Goal: Information Seeking & Learning: Learn about a topic

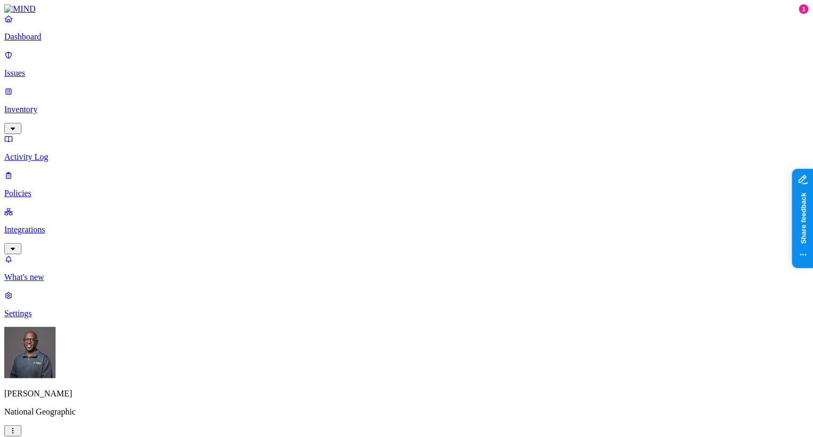
click at [52, 105] on p "Inventory" at bounding box center [406, 110] width 804 height 10
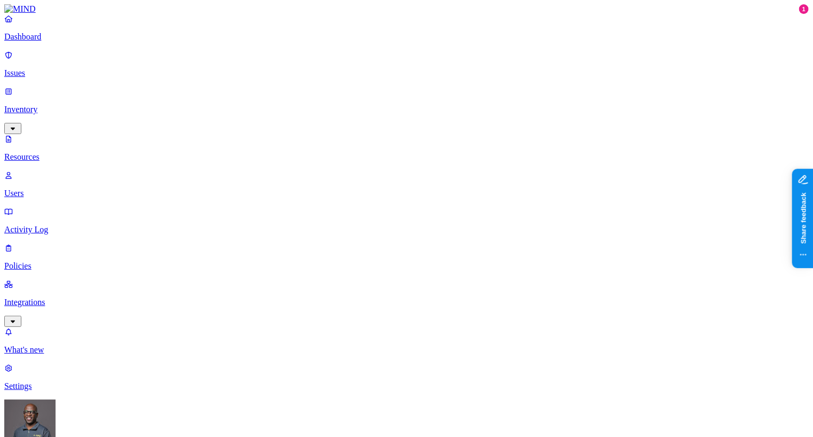
click at [43, 42] on p "Dashboard" at bounding box center [406, 37] width 804 height 10
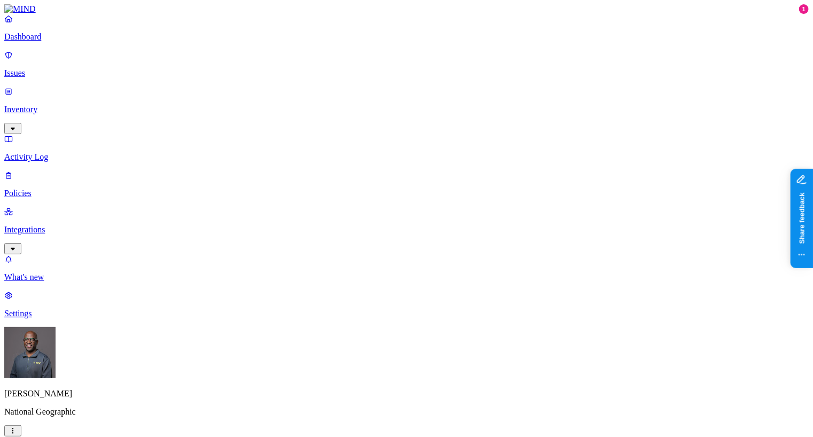
click at [43, 42] on p "Dashboard" at bounding box center [406, 37] width 804 height 10
click at [44, 68] on p "Issues" at bounding box center [406, 73] width 804 height 10
click at [41, 189] on p "Policies" at bounding box center [406, 194] width 804 height 10
click at [44, 42] on p "Dashboard" at bounding box center [406, 37] width 804 height 10
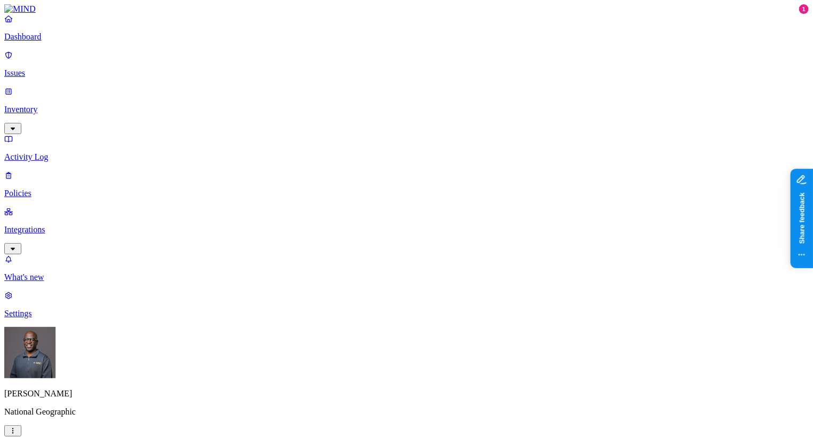
click at [49, 105] on p "Inventory" at bounding box center [406, 110] width 804 height 10
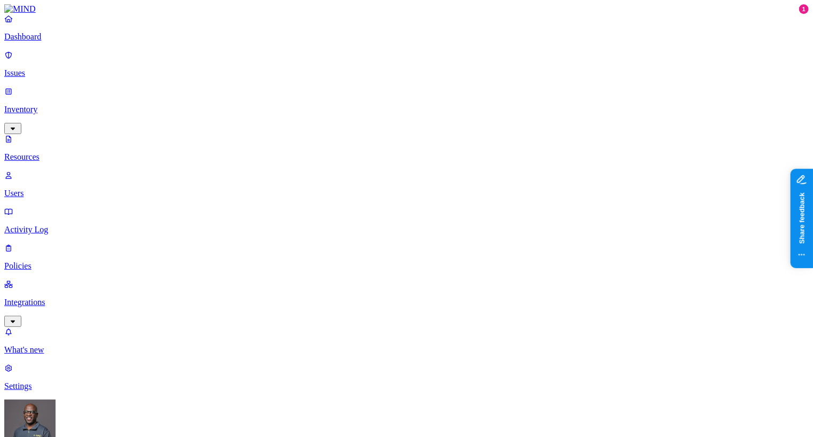
click at [53, 42] on p "Dashboard" at bounding box center [406, 37] width 804 height 10
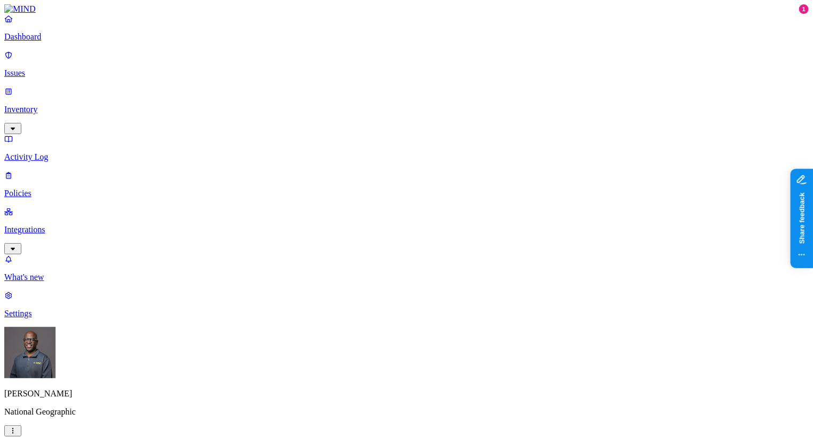
click at [58, 105] on p "Inventory" at bounding box center [406, 110] width 804 height 10
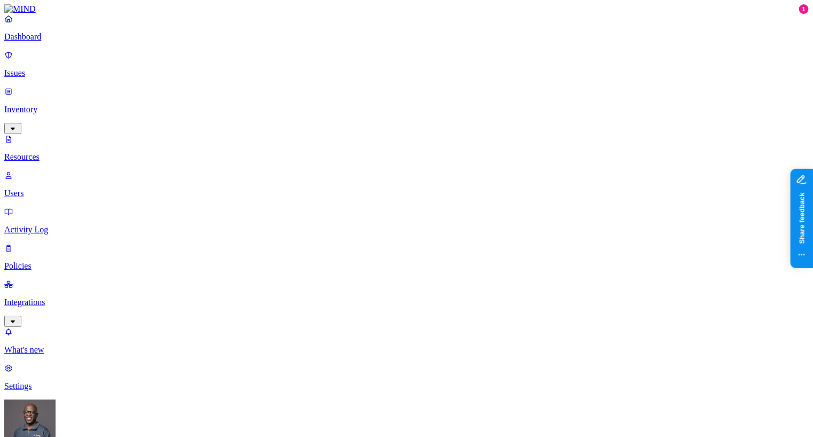
click at [49, 42] on p "Dashboard" at bounding box center [406, 37] width 804 height 10
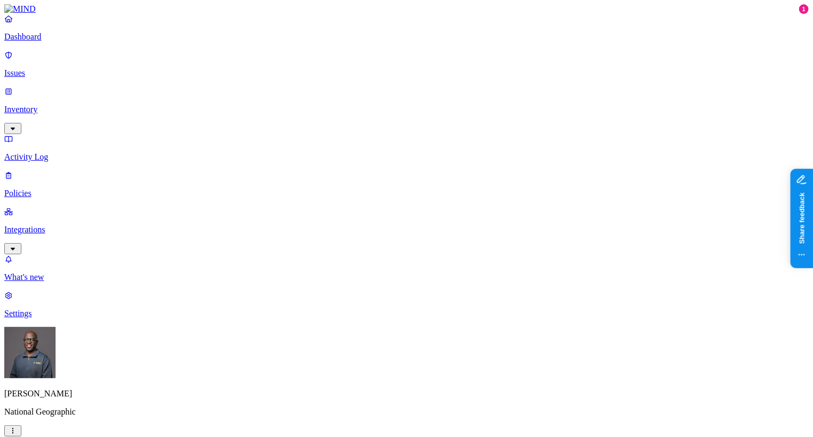
click at [62, 225] on p "Integrations" at bounding box center [406, 230] width 804 height 10
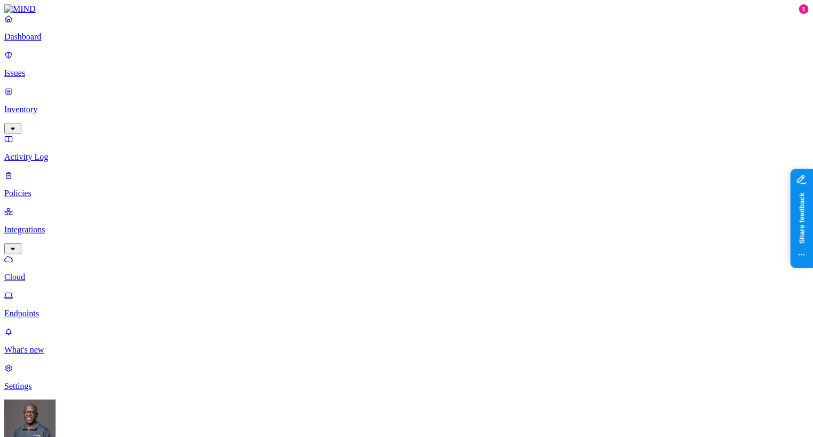
click at [59, 309] on p "Endpoints" at bounding box center [406, 314] width 804 height 10
click at [34, 189] on p "Policies" at bounding box center [406, 194] width 804 height 10
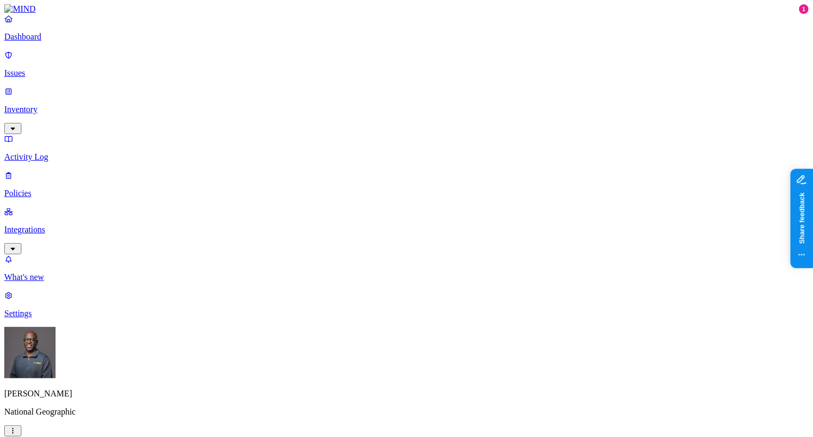
click at [252, 101] on span "Endpoint" at bounding box center [256, 105] width 32 height 9
click at [62, 225] on p "Integrations" at bounding box center [406, 230] width 804 height 10
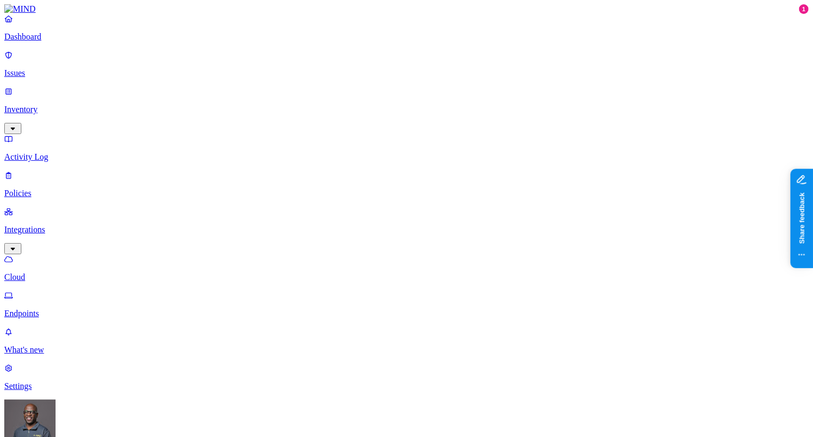
click at [56, 309] on p "Endpoints" at bounding box center [406, 314] width 804 height 10
click at [45, 272] on p "Cloud" at bounding box center [406, 277] width 804 height 10
click at [32, 42] on p "Dashboard" at bounding box center [406, 37] width 804 height 10
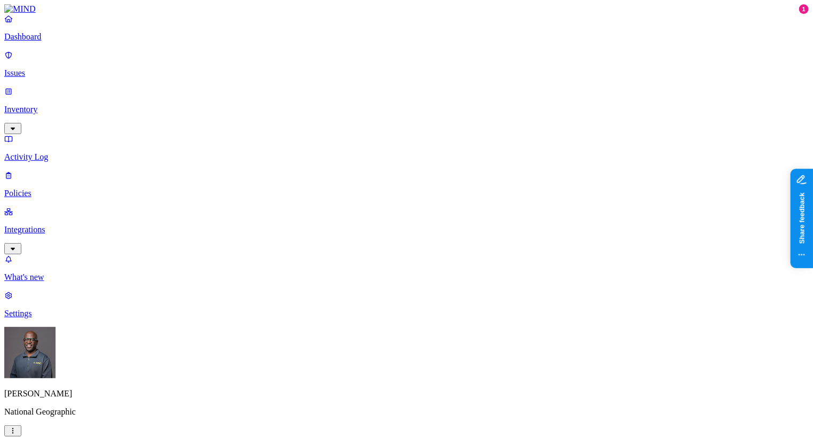
click at [52, 69] on p "Issues" at bounding box center [406, 73] width 804 height 10
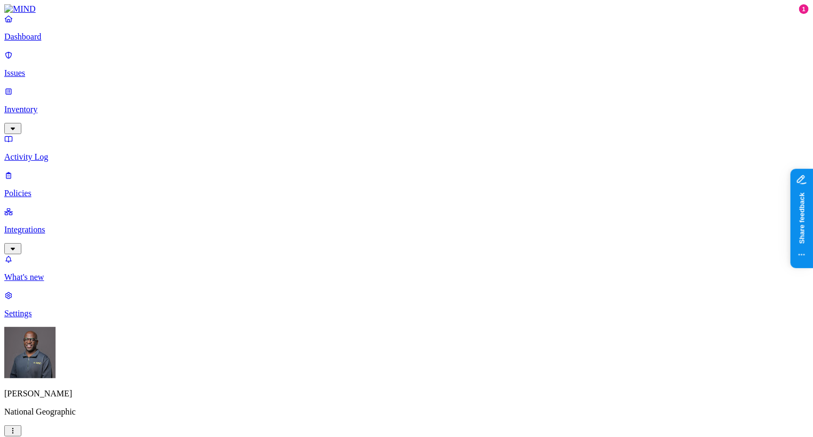
click at [38, 42] on p "Dashboard" at bounding box center [406, 37] width 804 height 10
click at [53, 105] on p "Inventory" at bounding box center [406, 110] width 804 height 10
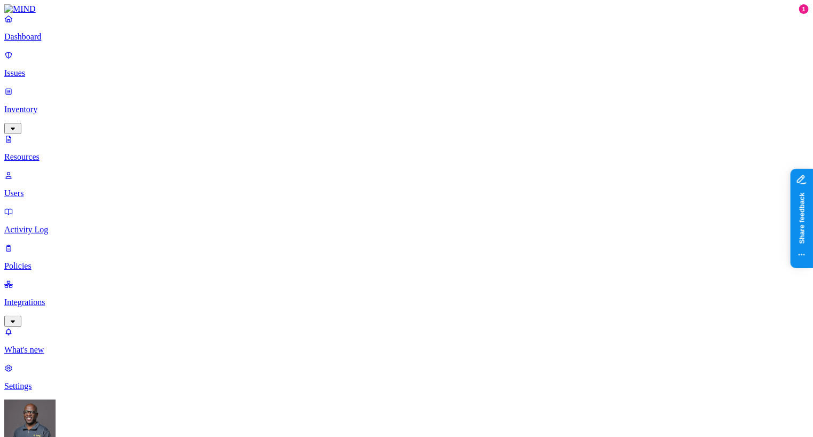
click at [43, 42] on p "Dashboard" at bounding box center [406, 37] width 804 height 10
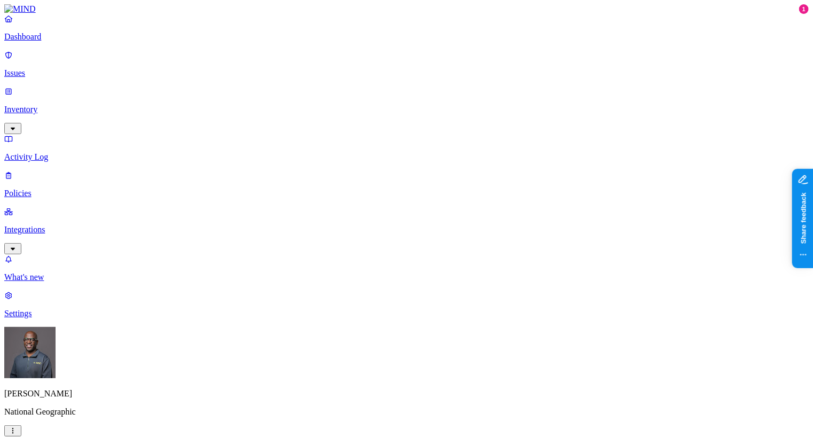
click at [47, 225] on p "Integrations" at bounding box center [406, 230] width 804 height 10
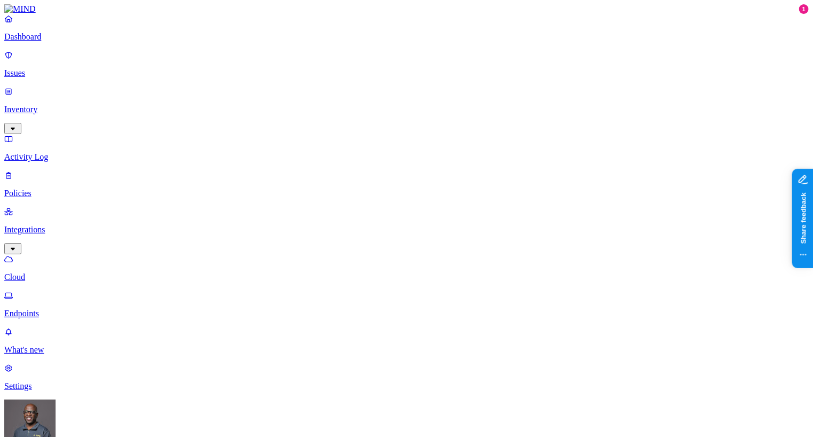
click at [41, 309] on p "Endpoints" at bounding box center [406, 314] width 804 height 10
click at [38, 42] on p "Dashboard" at bounding box center [406, 37] width 804 height 10
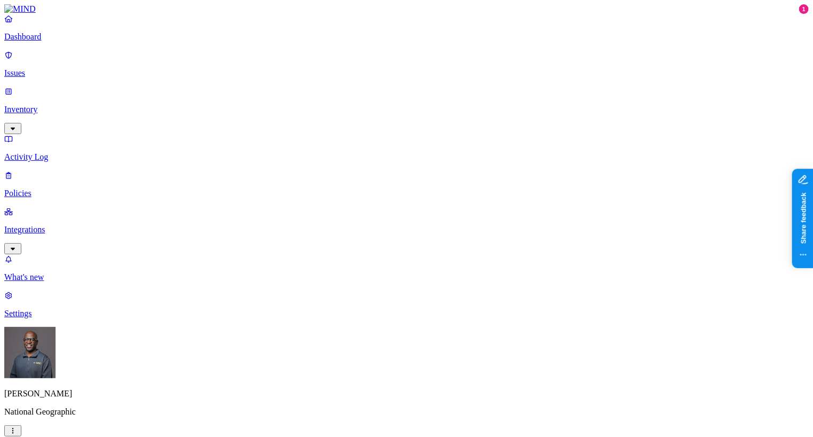
click at [63, 68] on p "Issues" at bounding box center [406, 73] width 804 height 10
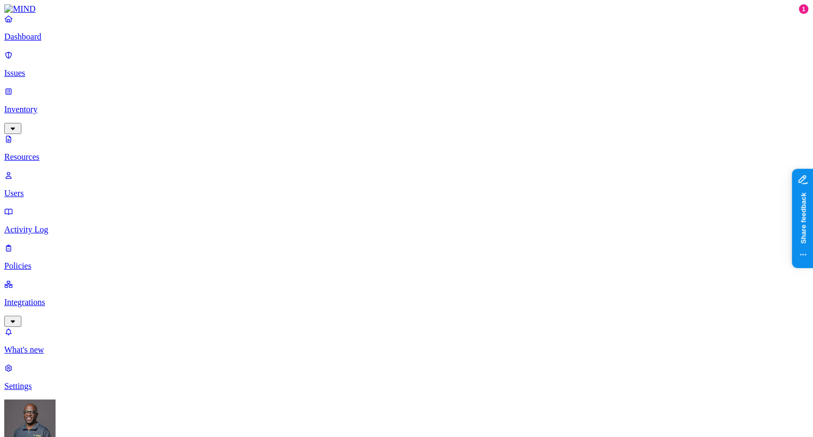
scroll to position [107, 0]
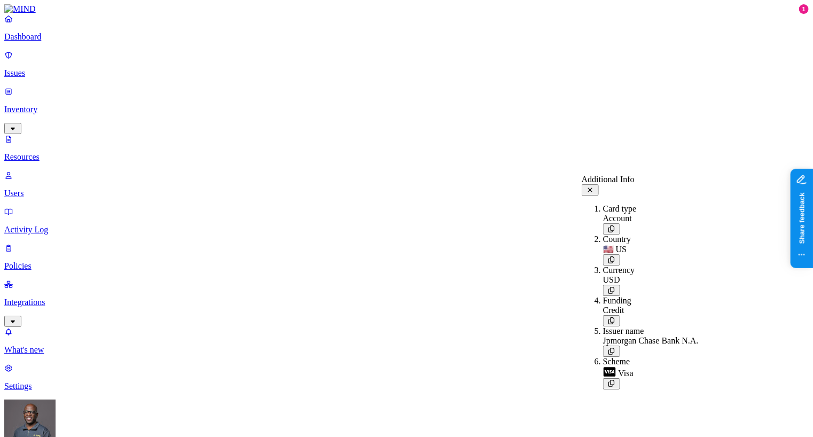
drag, startPoint x: 598, startPoint y: 85, endPoint x: 592, endPoint y: 61, distance: 24.9
